Goal: Navigation & Orientation: Find specific page/section

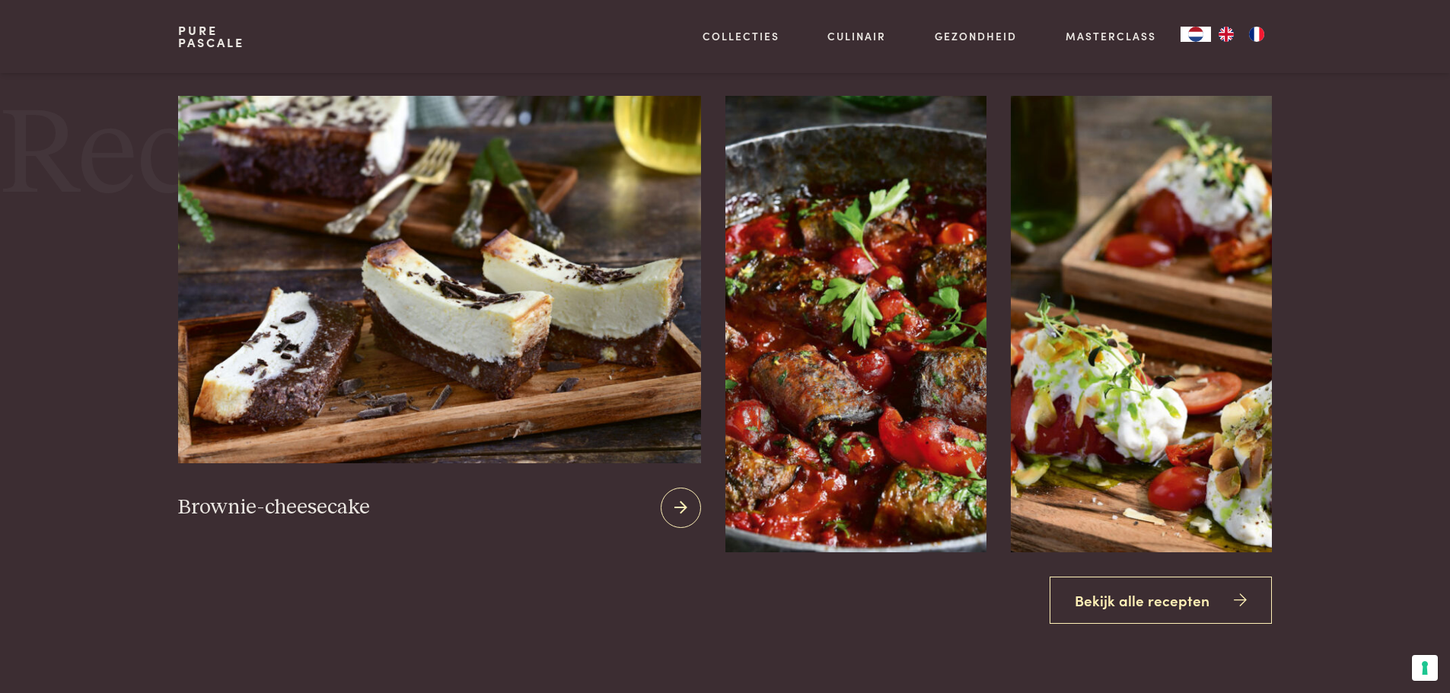
scroll to position [1903, 0]
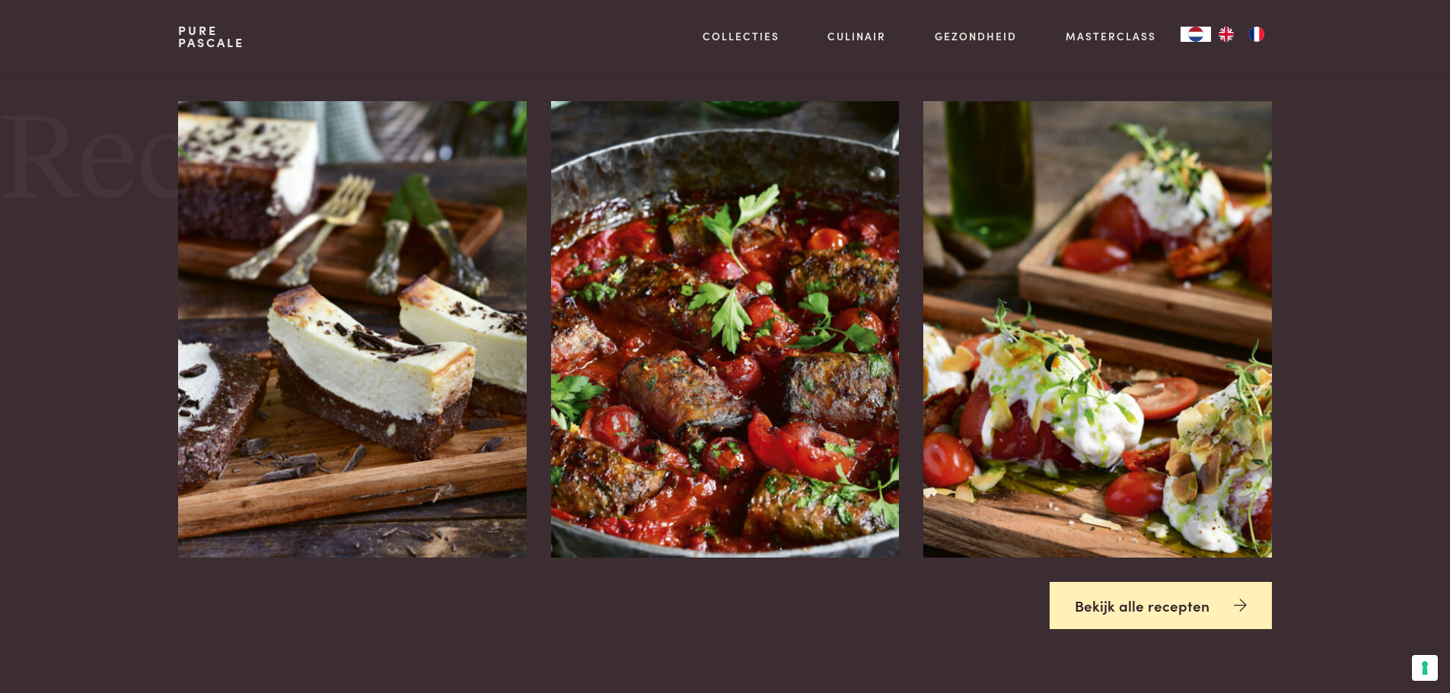
click at [1154, 617] on link "Bekijk alle recepten" at bounding box center [1161, 606] width 222 height 48
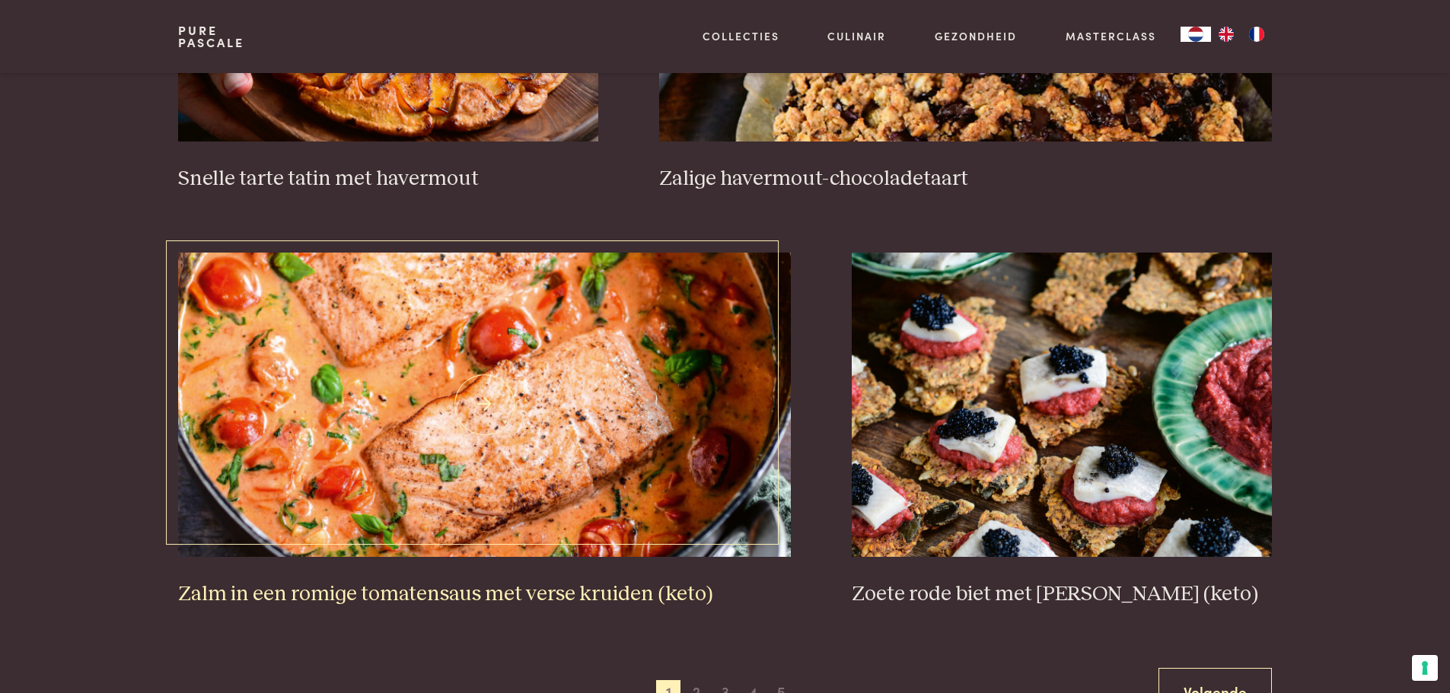
scroll to position [2588, 0]
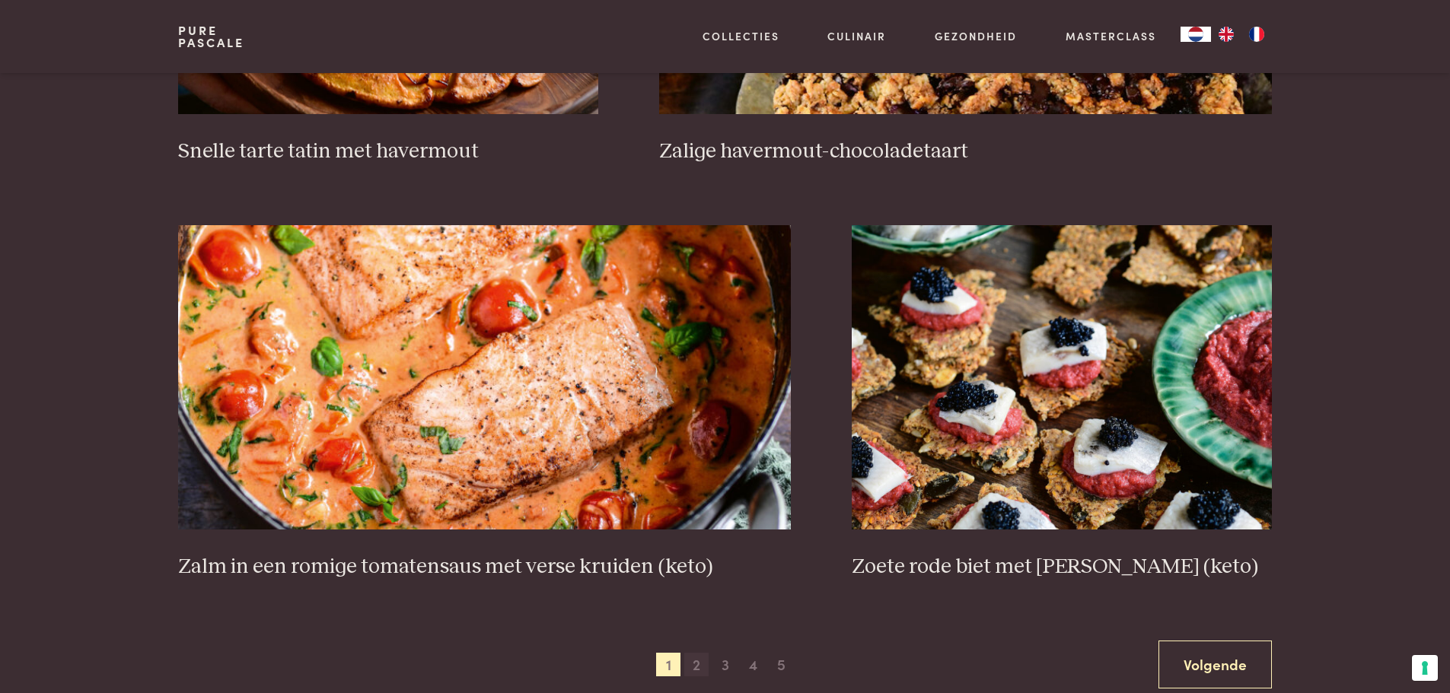
click at [697, 664] on span "2" at bounding box center [696, 665] width 24 height 24
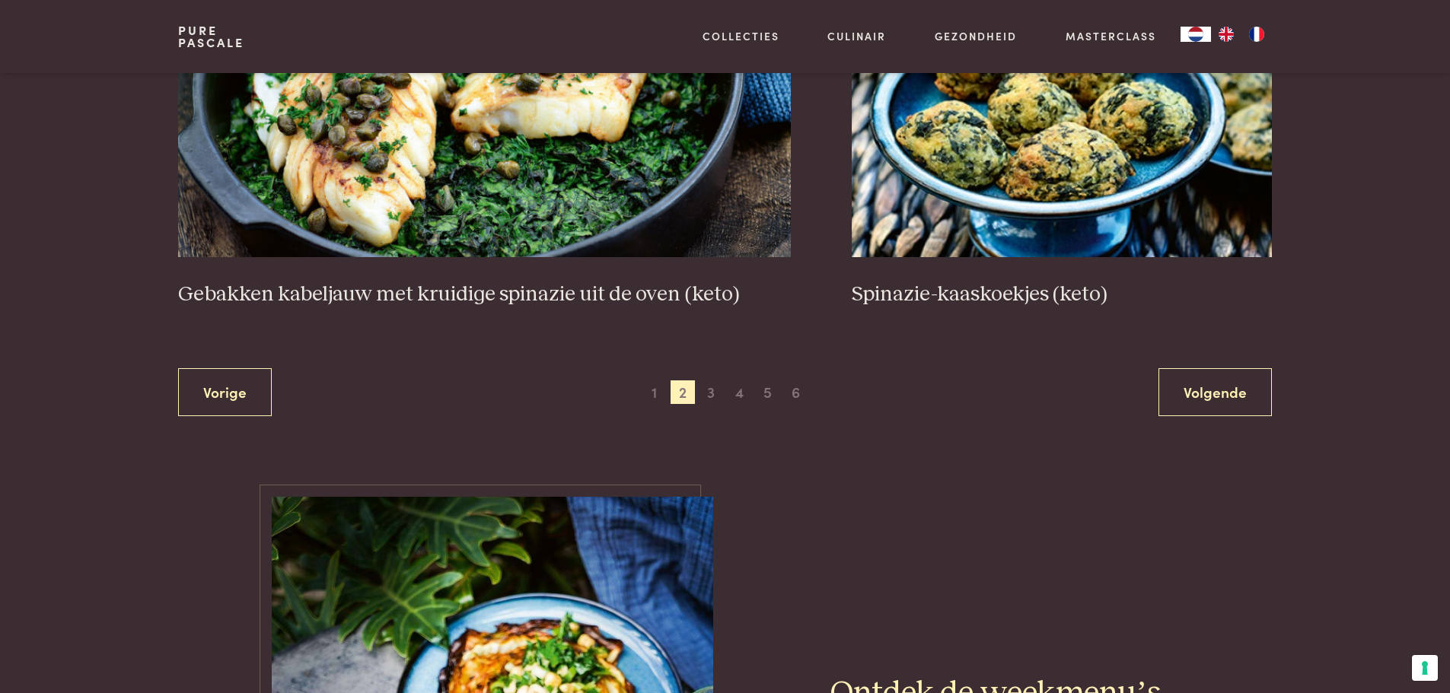
scroll to position [2861, 0]
click at [709, 396] on span "3" at bounding box center [711, 392] width 24 height 24
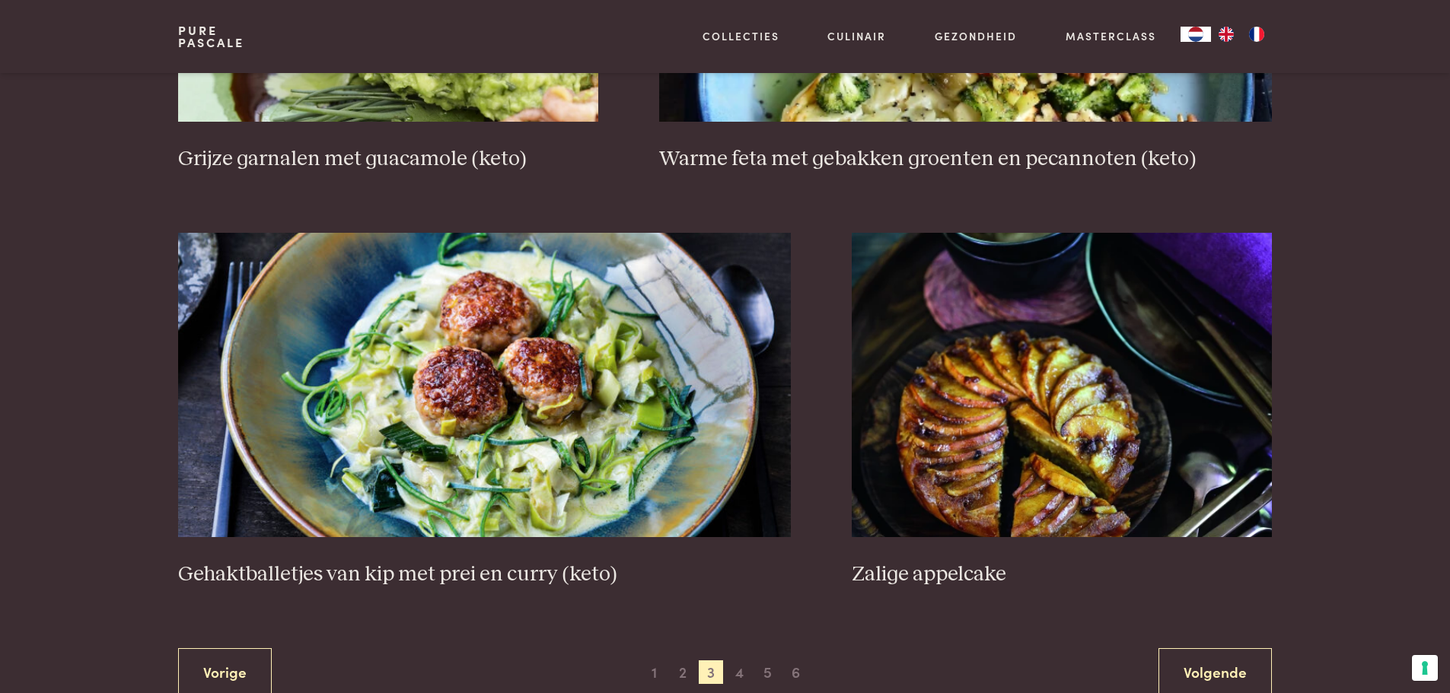
scroll to position [2709, 0]
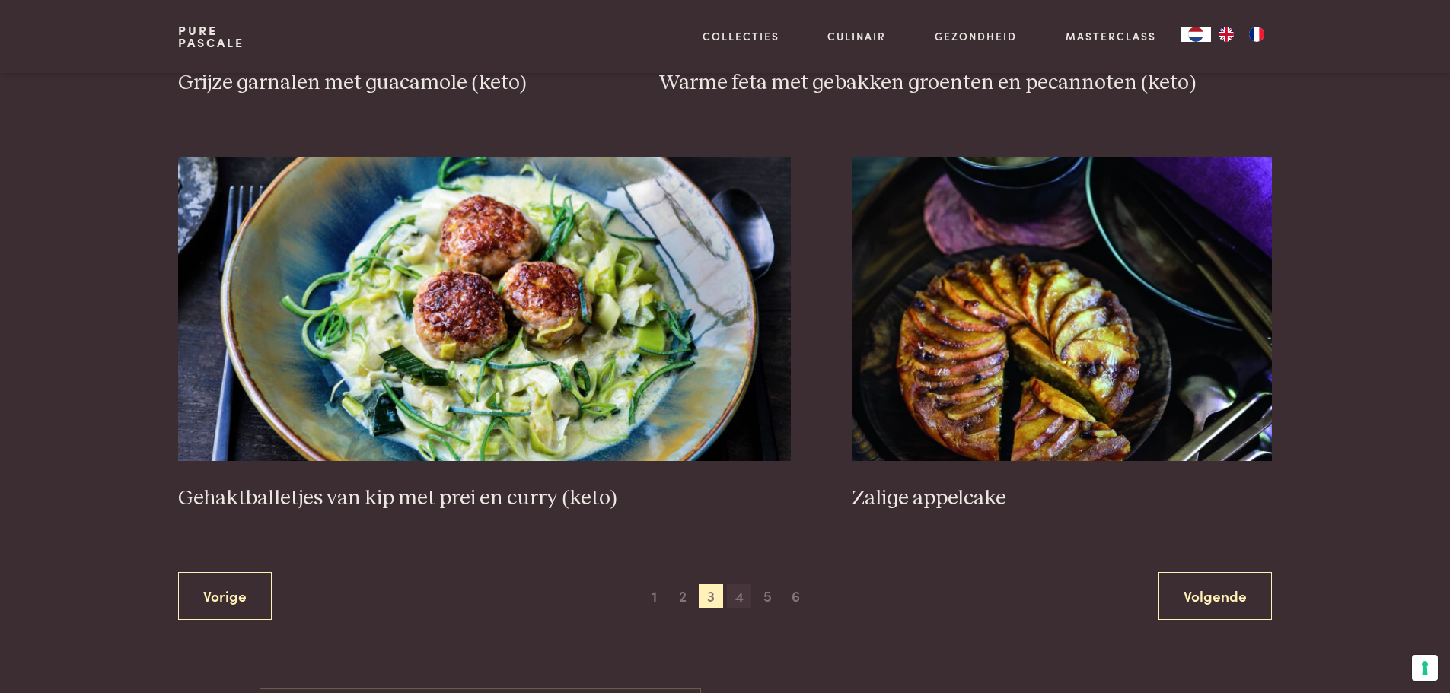
click at [745, 601] on span "4" at bounding box center [739, 597] width 24 height 24
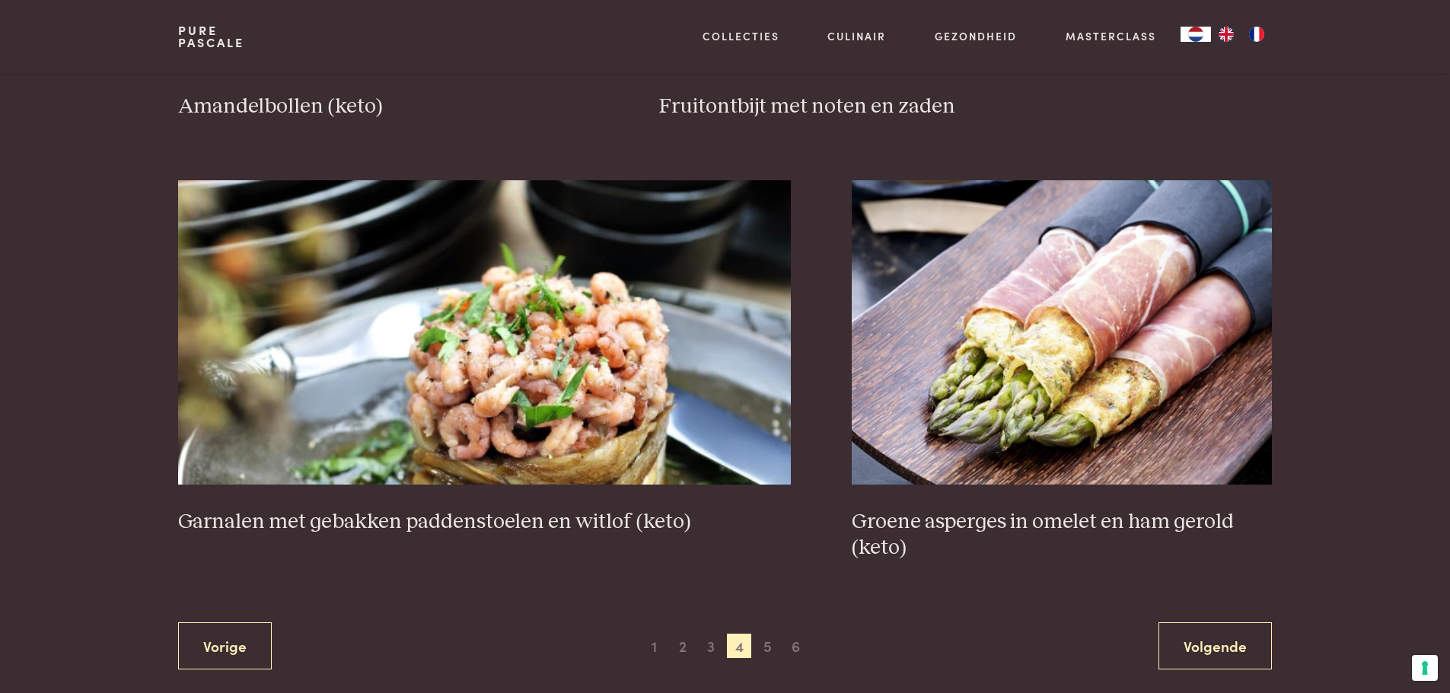
scroll to position [2709, 0]
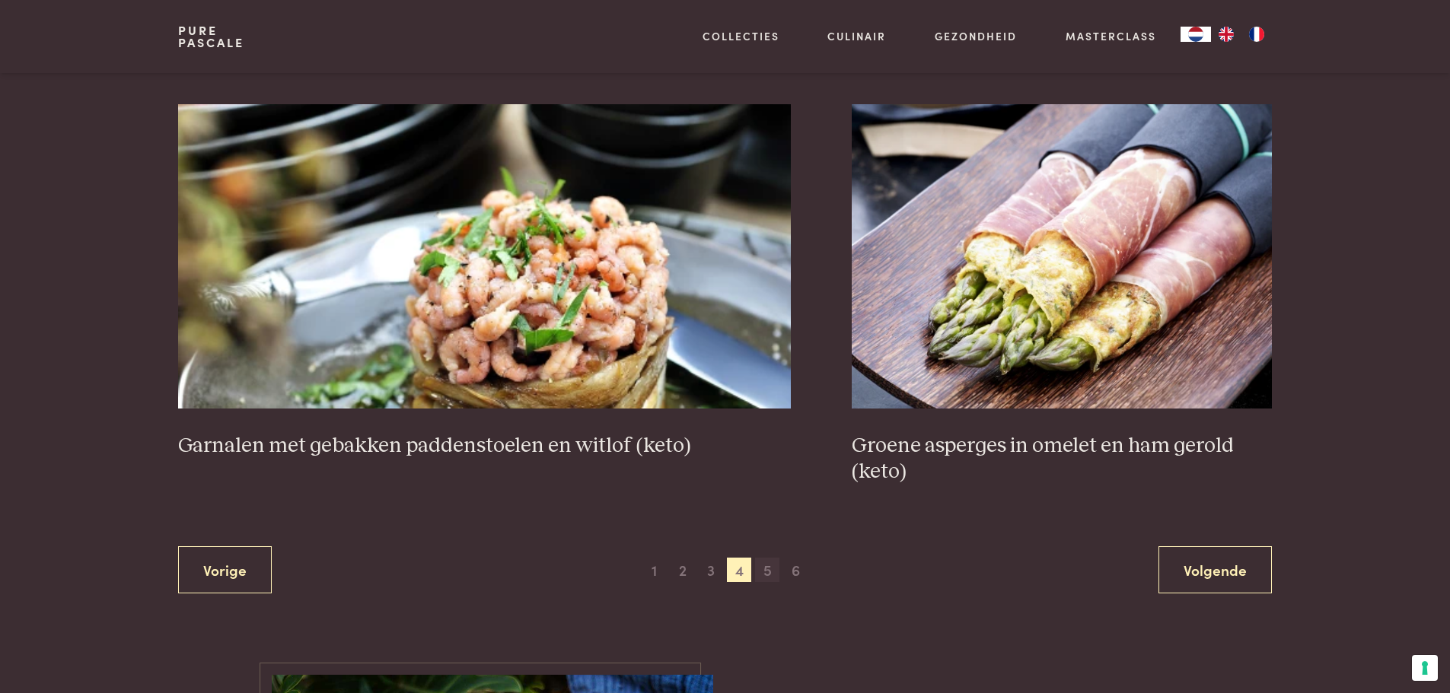
click at [765, 572] on span "5" at bounding box center [767, 570] width 24 height 24
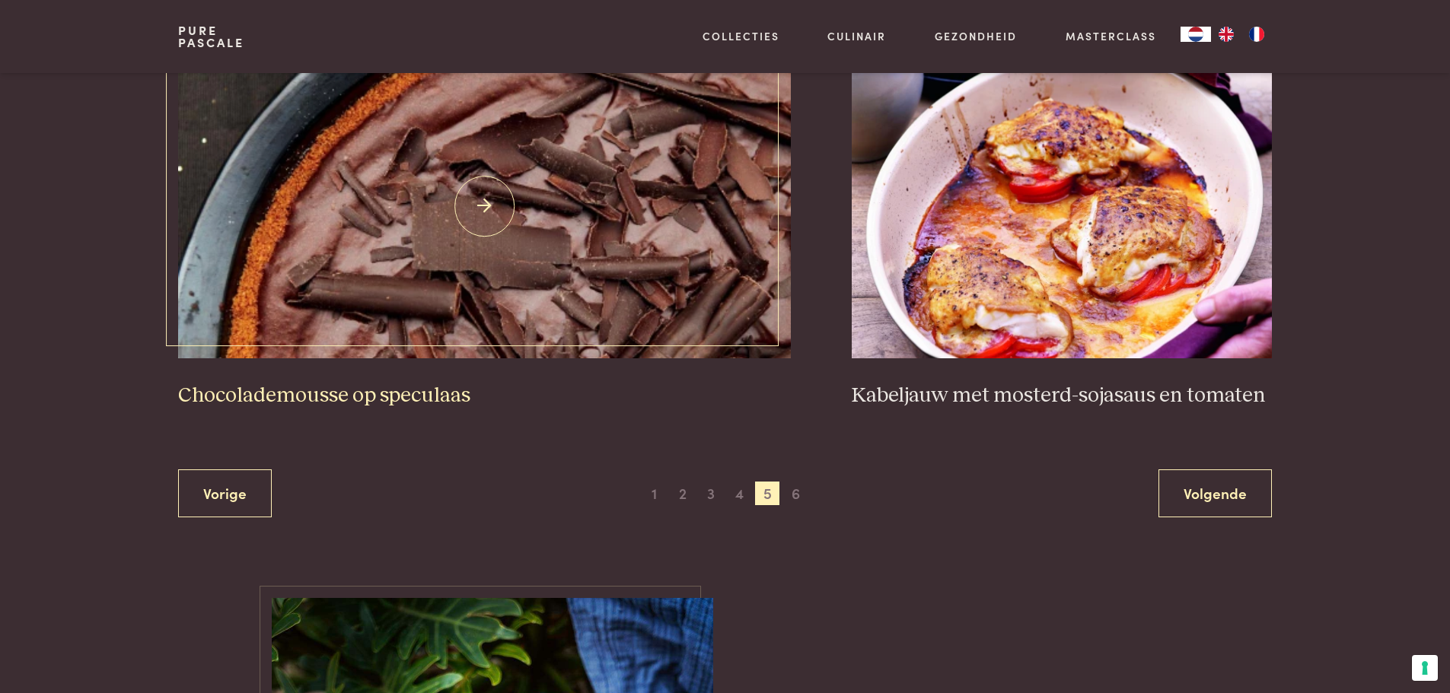
scroll to position [2785, 0]
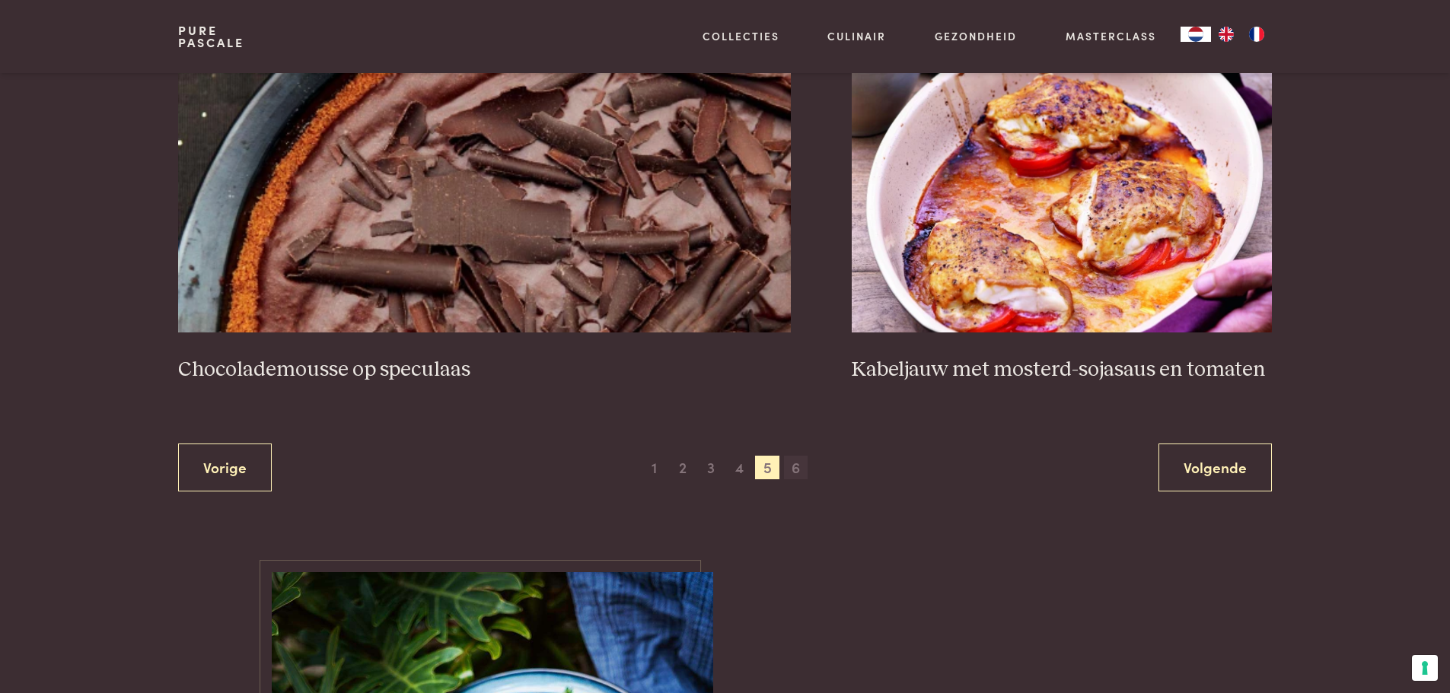
click at [801, 473] on span "6" at bounding box center [796, 468] width 24 height 24
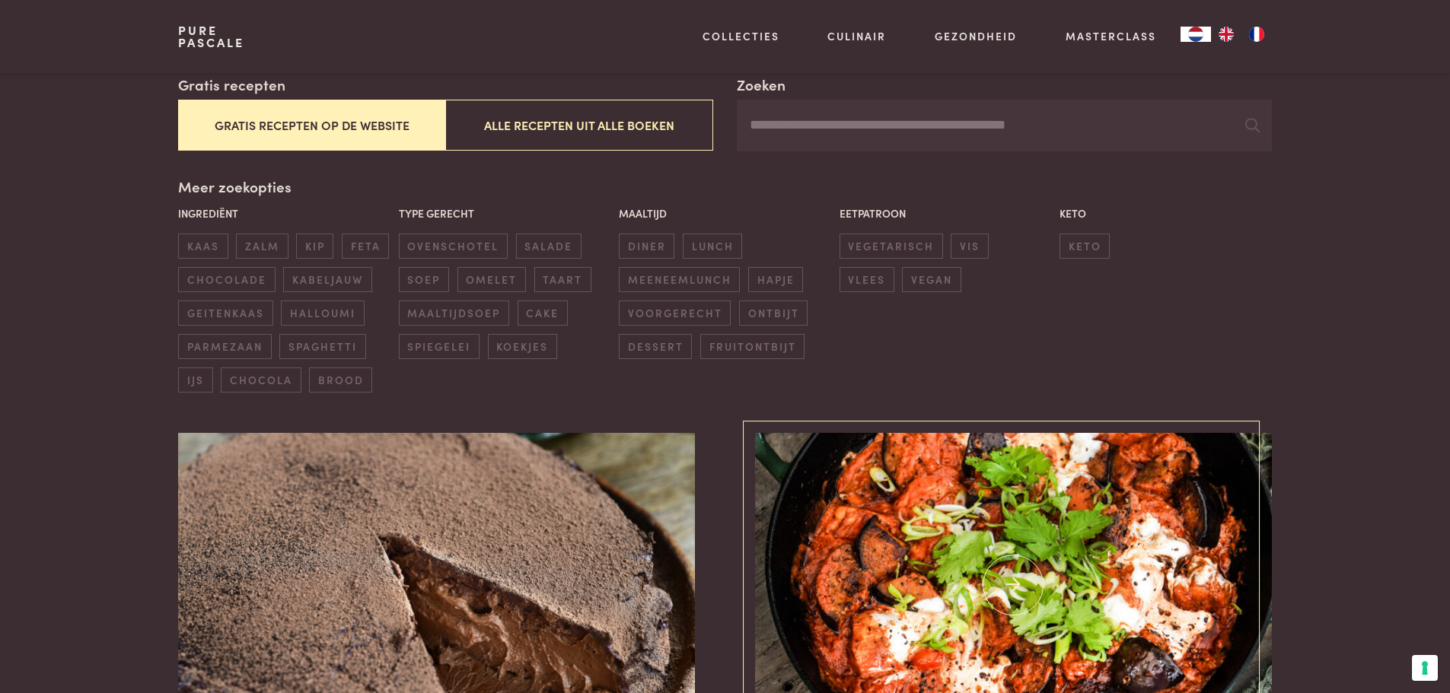
scroll to position [45, 0]
